Goal: Task Accomplishment & Management: Manage account settings

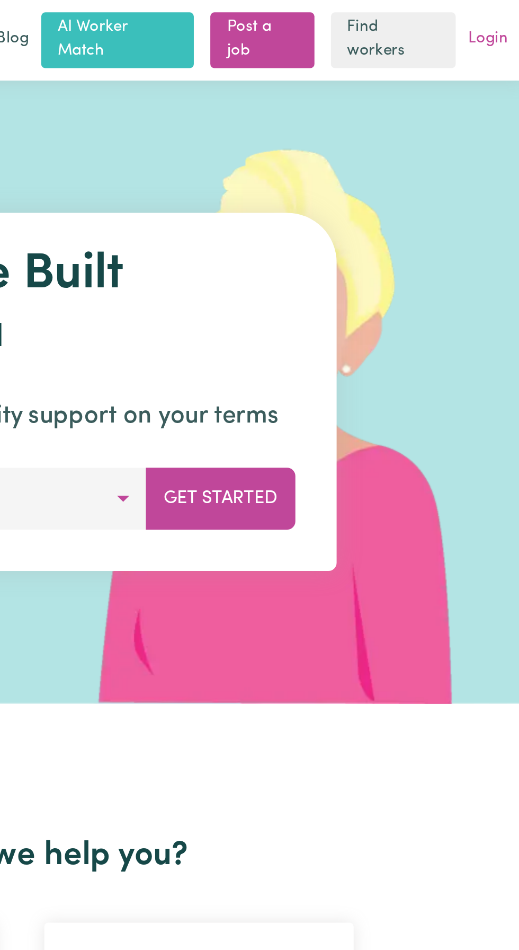
click at [505, 22] on link "Login" at bounding box center [500, 20] width 25 height 16
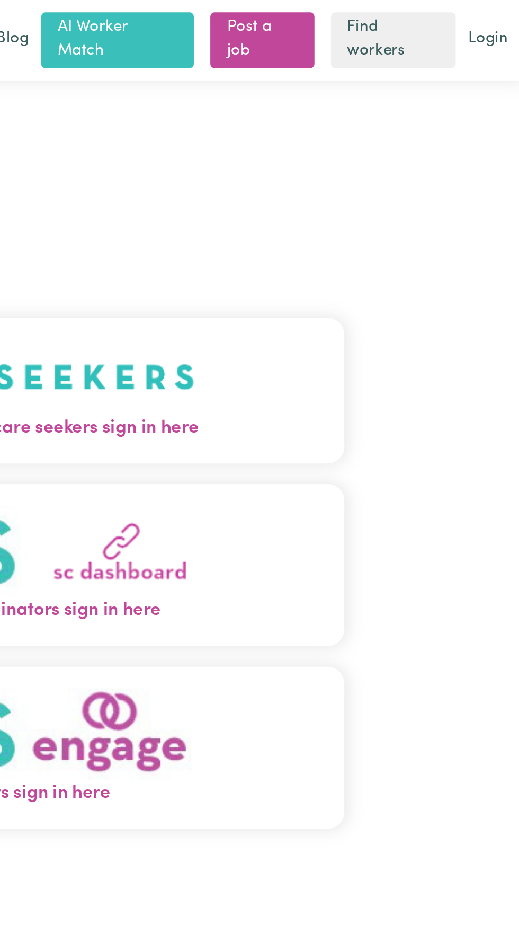
click at [365, 219] on button "Care workers and care seekers sign in here" at bounding box center [259, 200] width 333 height 74
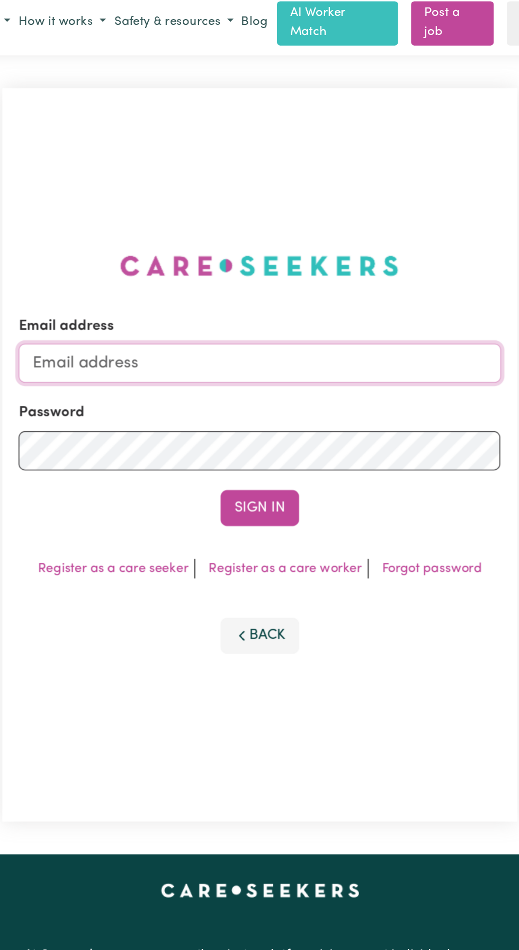
click at [178, 251] on input "Email address" at bounding box center [259, 240] width 312 height 25
type input "[EMAIL_ADDRESS][DOMAIN_NAME]"
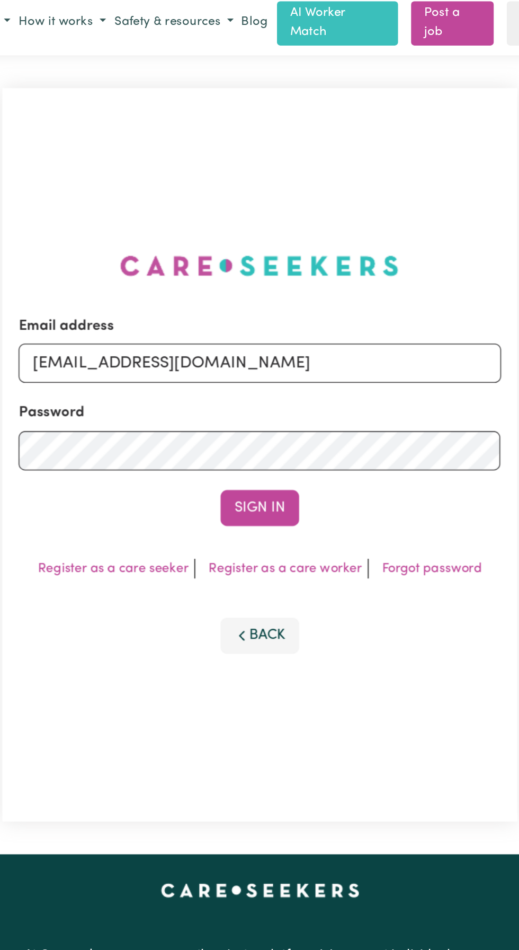
click at [234, 323] on button "Sign In" at bounding box center [259, 334] width 51 height 23
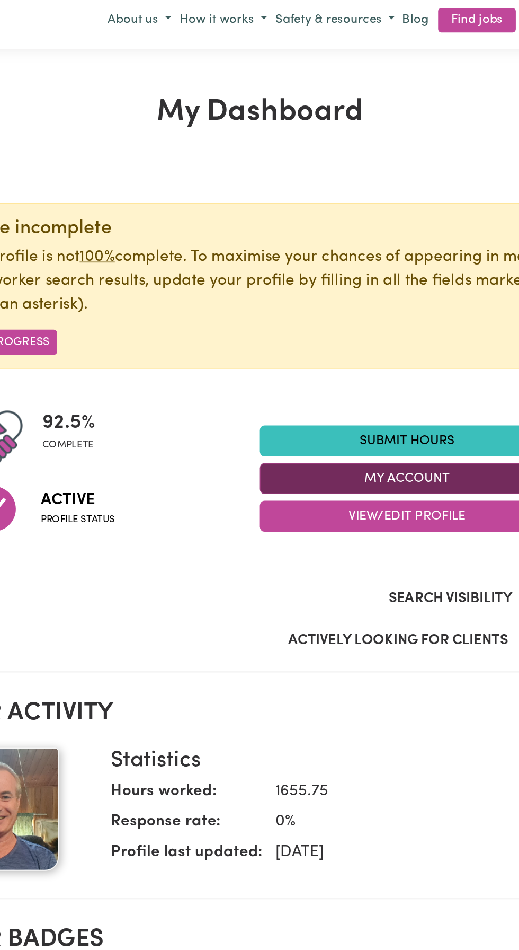
click at [354, 314] on button "My Account" at bounding box center [355, 315] width 191 height 20
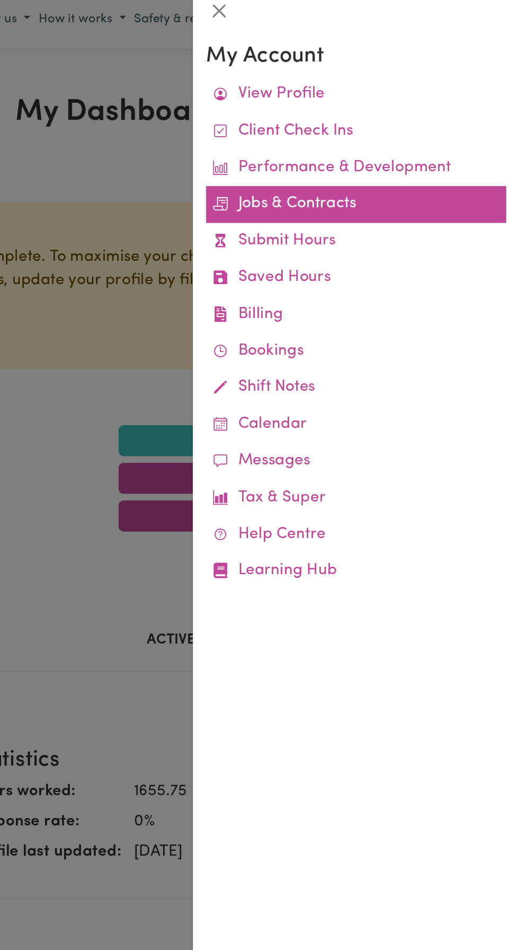
click at [401, 140] on link "Jobs & Contracts" at bounding box center [413, 138] width 194 height 24
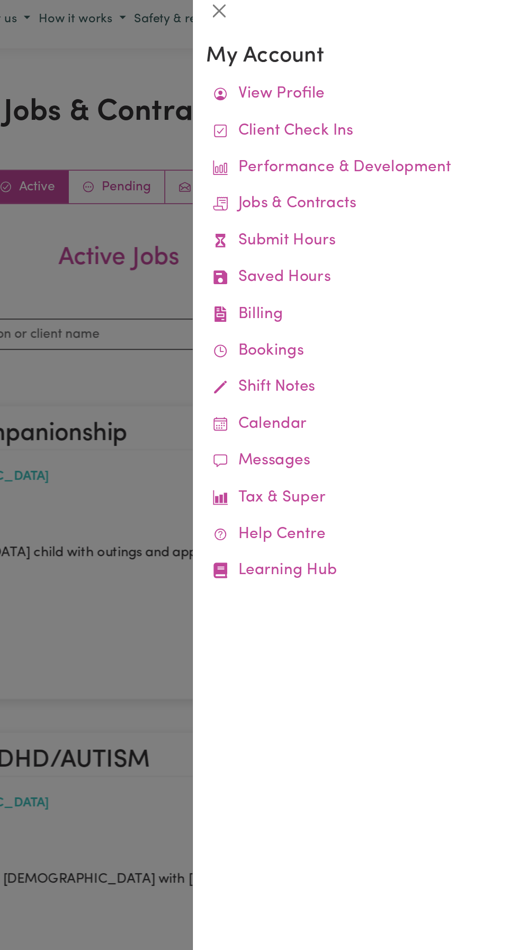
click at [251, 334] on div at bounding box center [259, 475] width 519 height 950
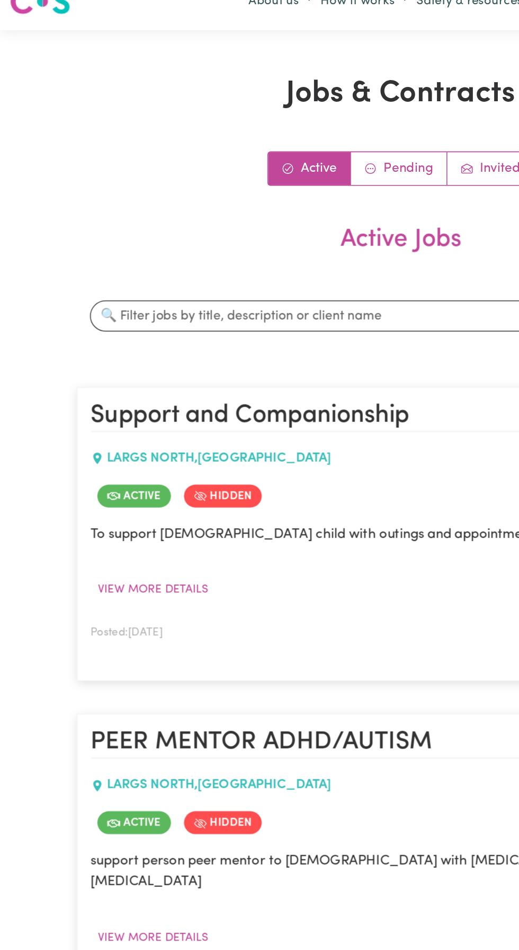
scroll to position [13, 0]
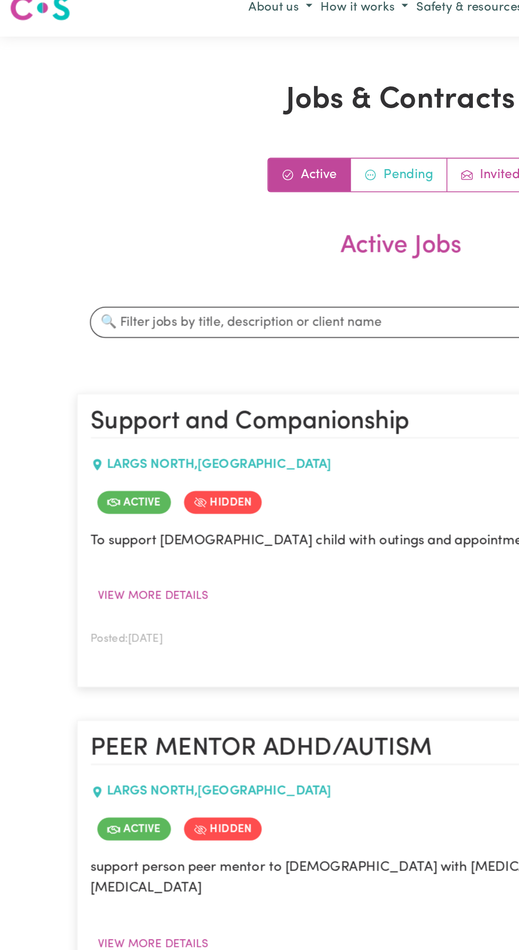
click at [254, 110] on link "Pending" at bounding box center [258, 113] width 63 height 21
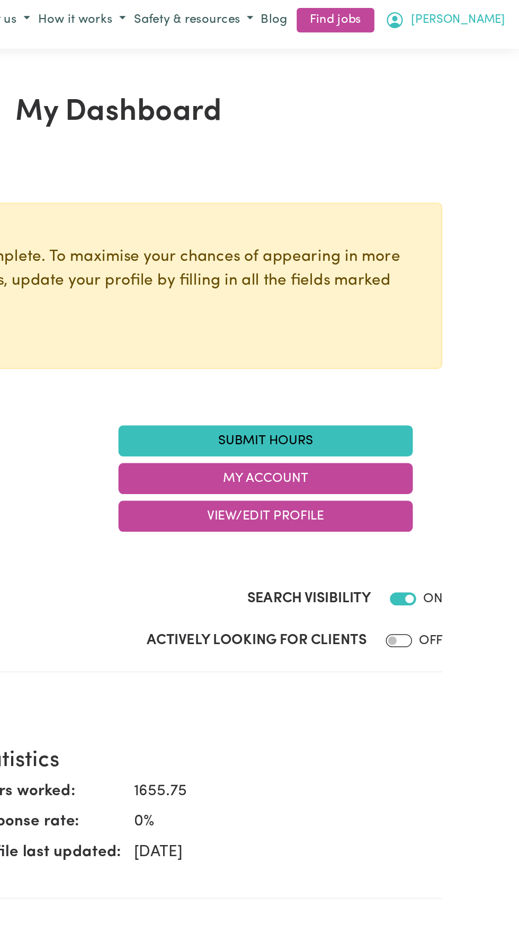
click at [499, 19] on span "[PERSON_NAME]" at bounding box center [479, 19] width 61 height 12
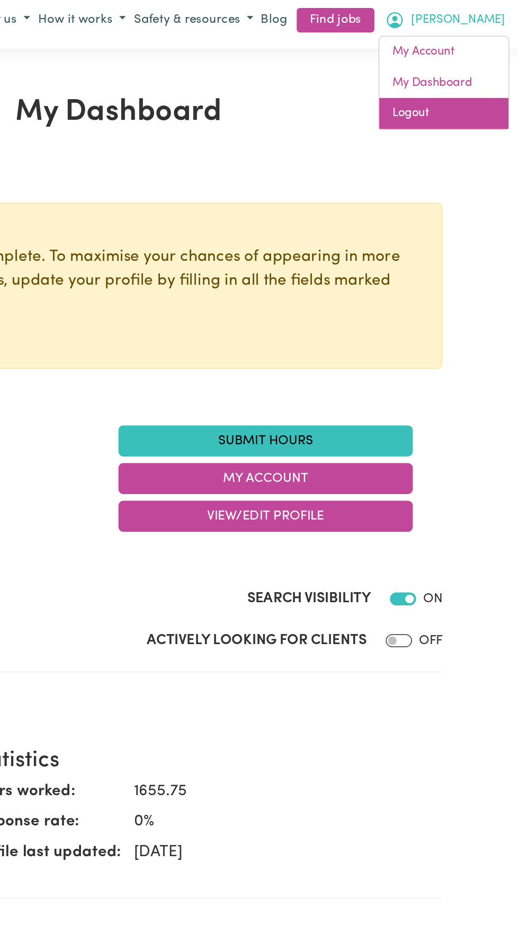
click at [454, 79] on link "Logout" at bounding box center [471, 79] width 84 height 20
